Goal: Transaction & Acquisition: Purchase product/service

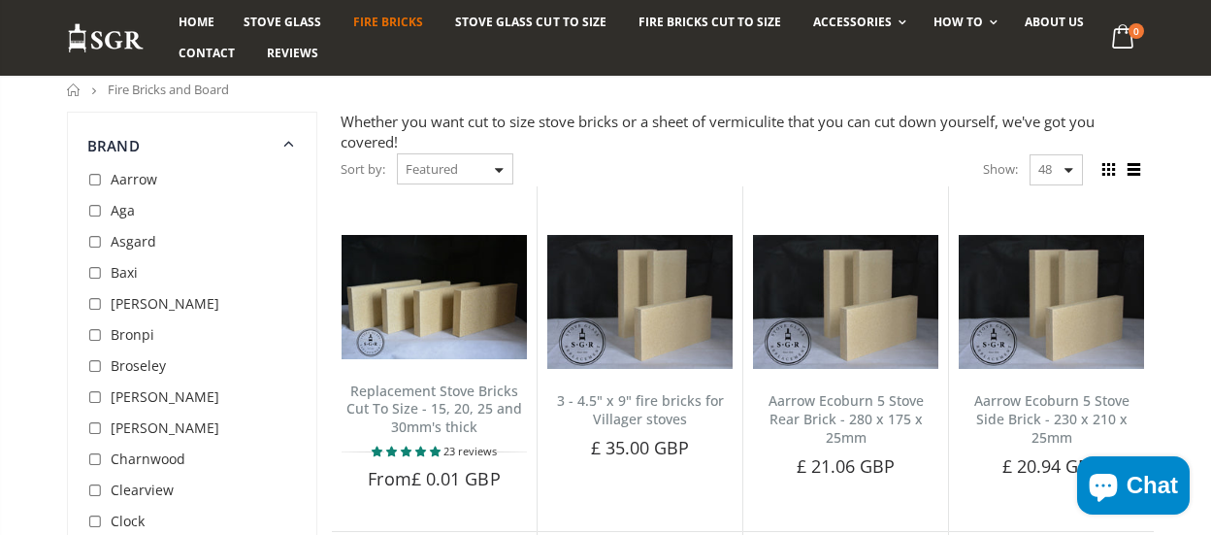
scroll to position [170, 0]
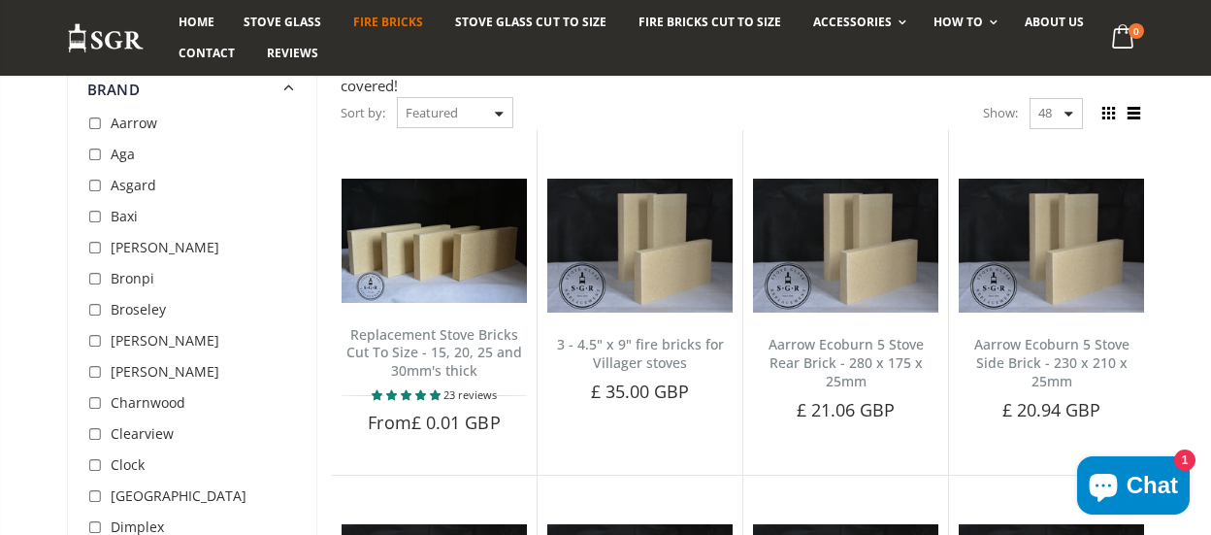
click at [96, 195] on input "checkbox" at bounding box center [96, 186] width 19 height 19
checkbox input "true"
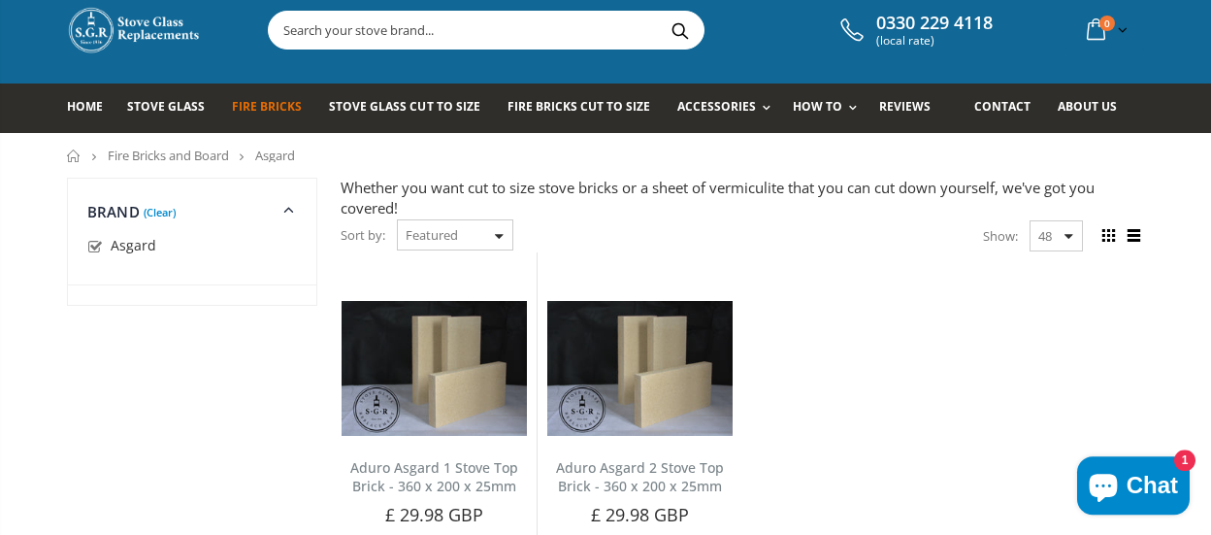
scroll to position [40, 0]
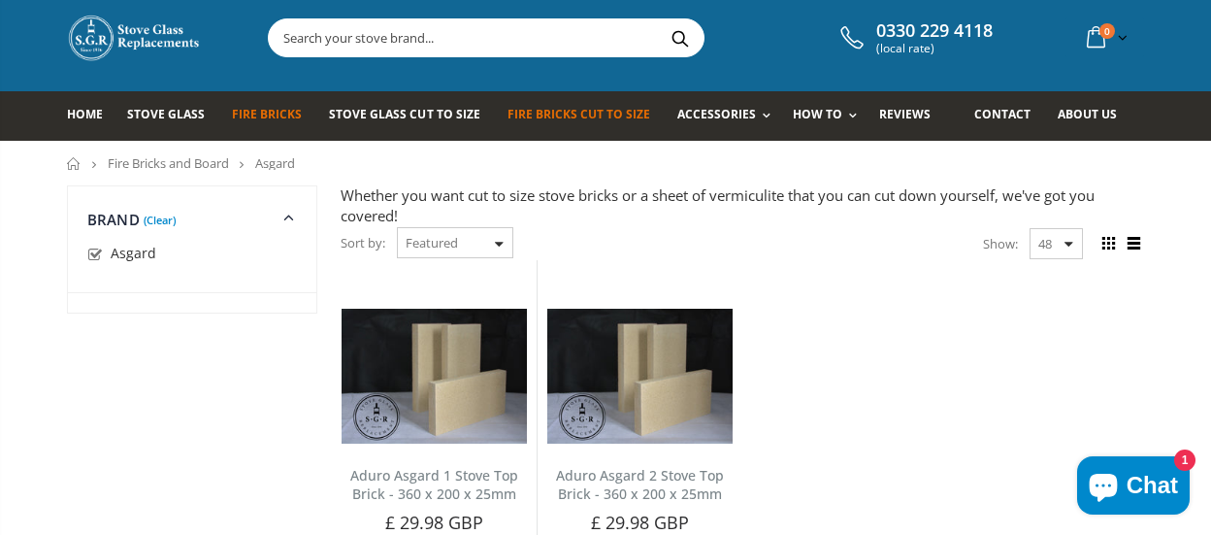
click at [579, 115] on span "Fire Bricks Cut To Size" at bounding box center [578, 114] width 143 height 16
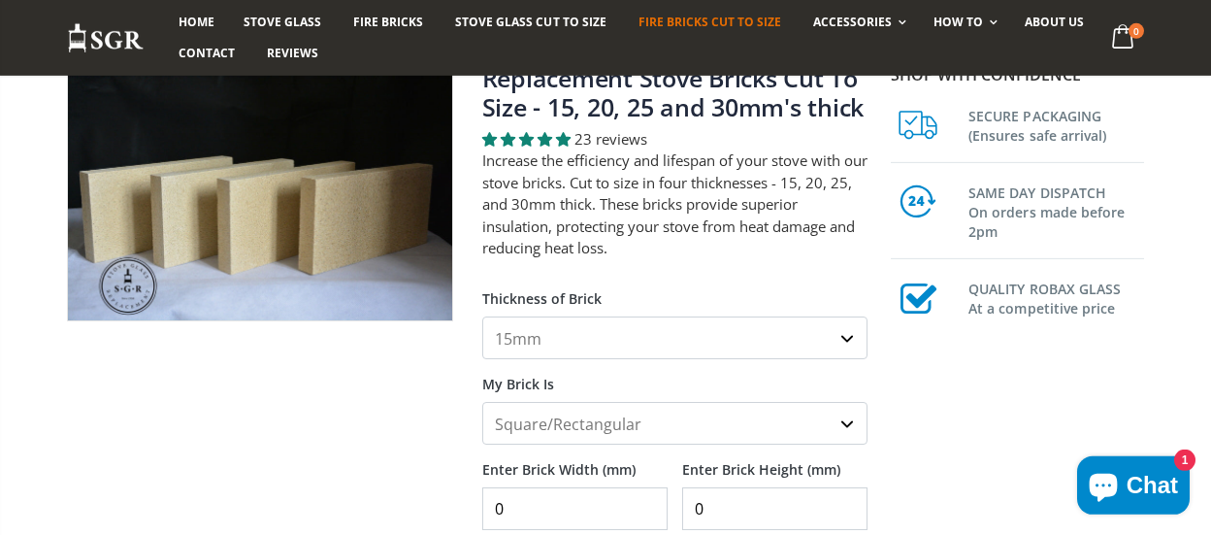
scroll to position [170, 0]
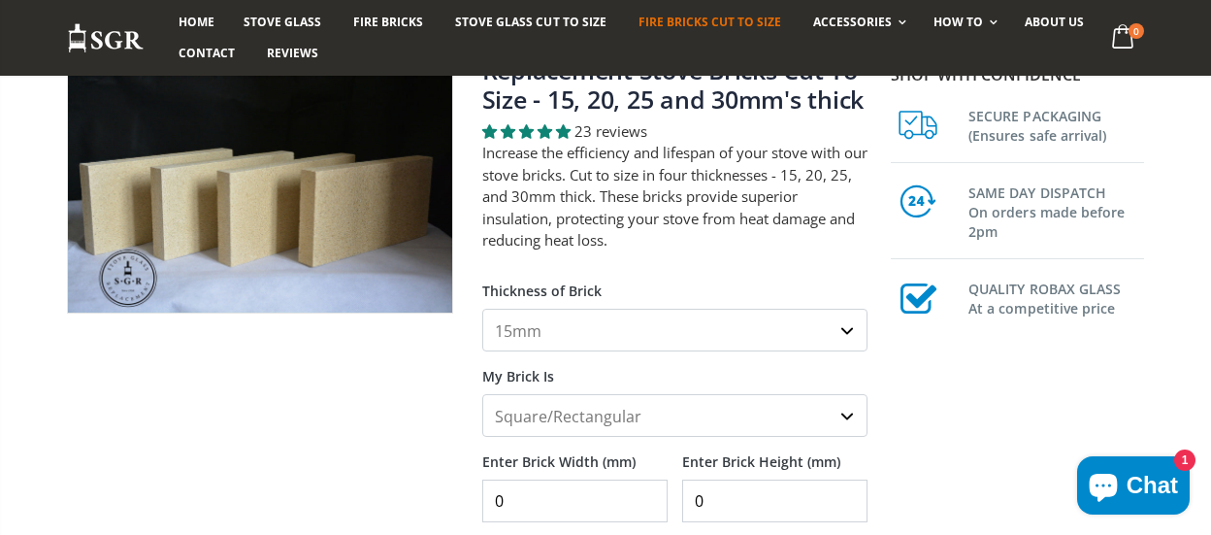
click at [482, 394] on select "Square/Rectangular Shaped (+£8)" at bounding box center [675, 415] width 386 height 43
click option "Square/Rectangular" at bounding box center [0, 0] width 0 height 0
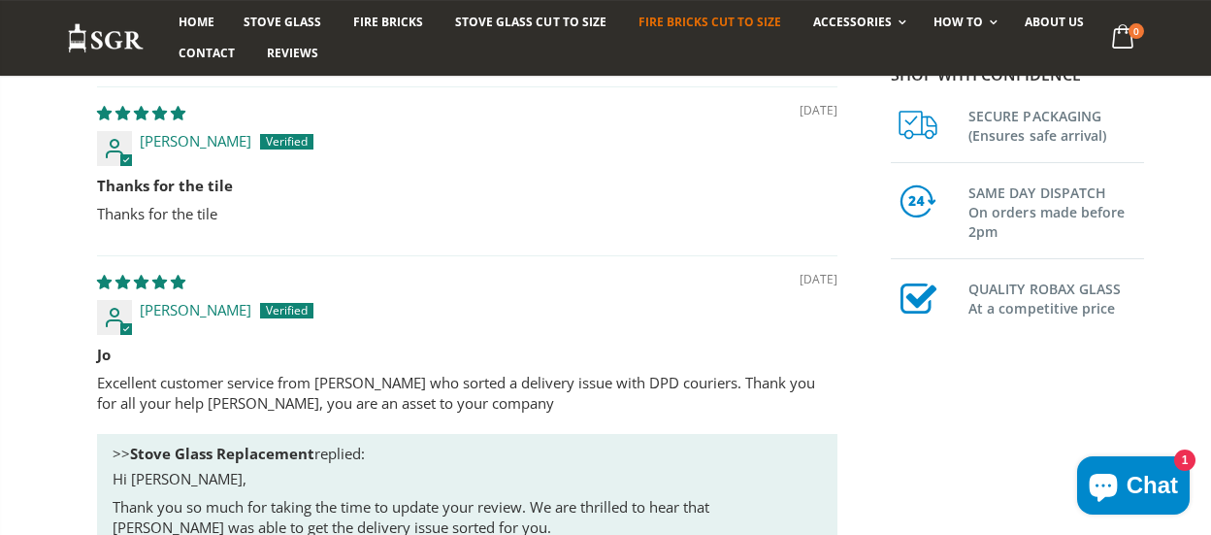
scroll to position [1532, 0]
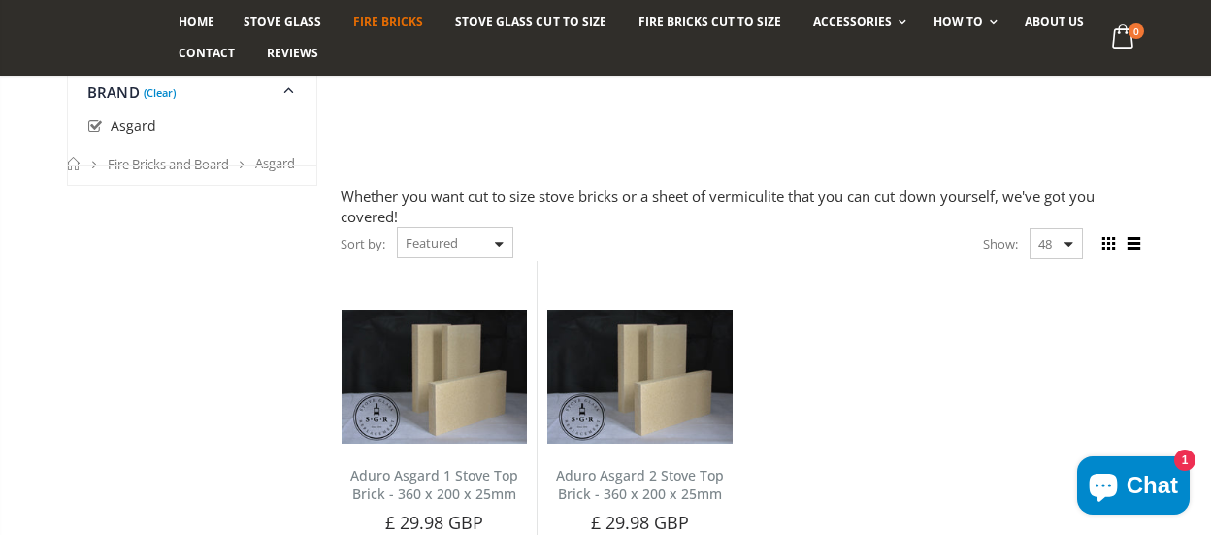
scroll to position [170, 0]
